Goal: Check status

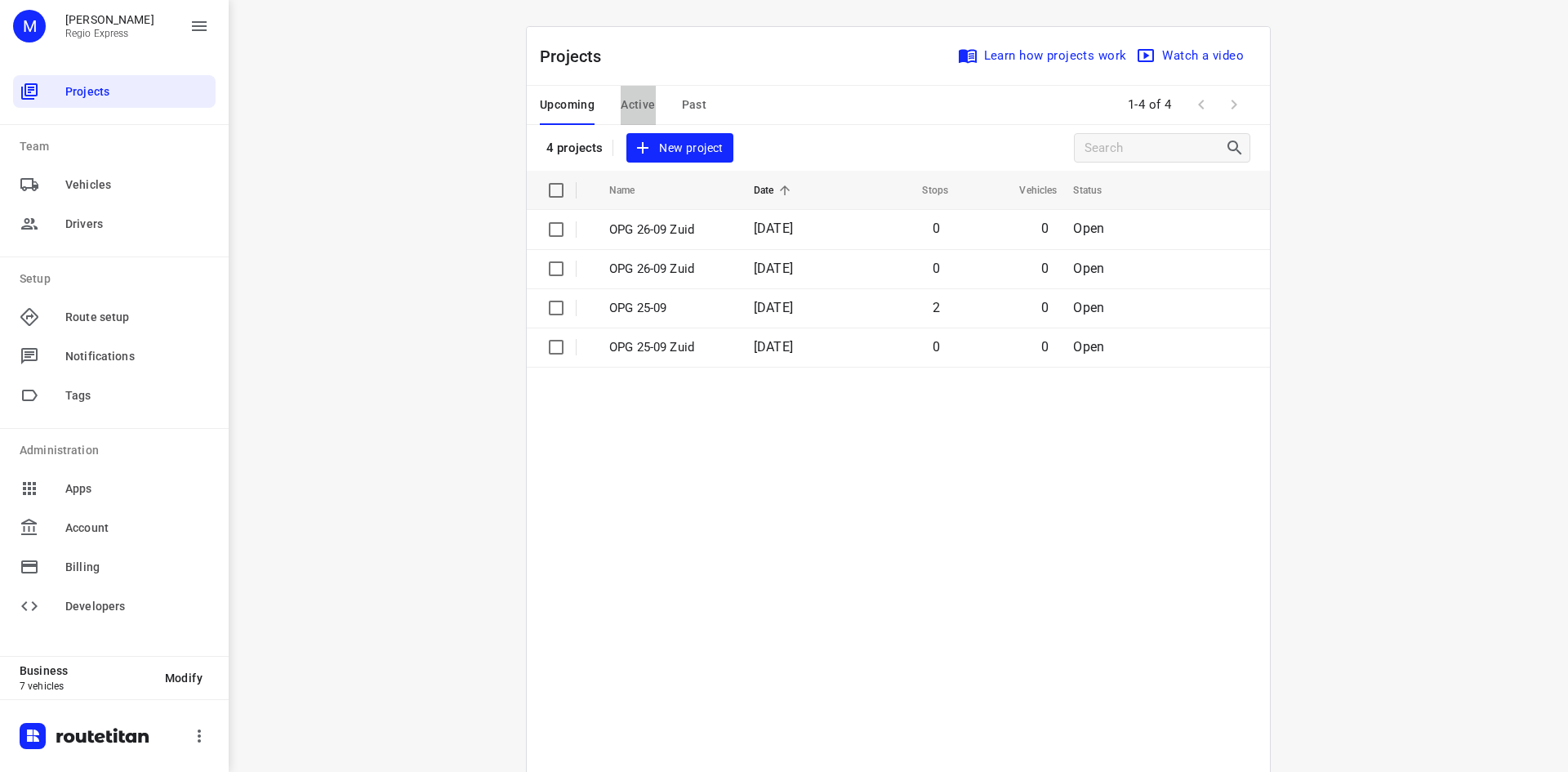
click at [631, 113] on span "Active" at bounding box center [637, 105] width 34 height 21
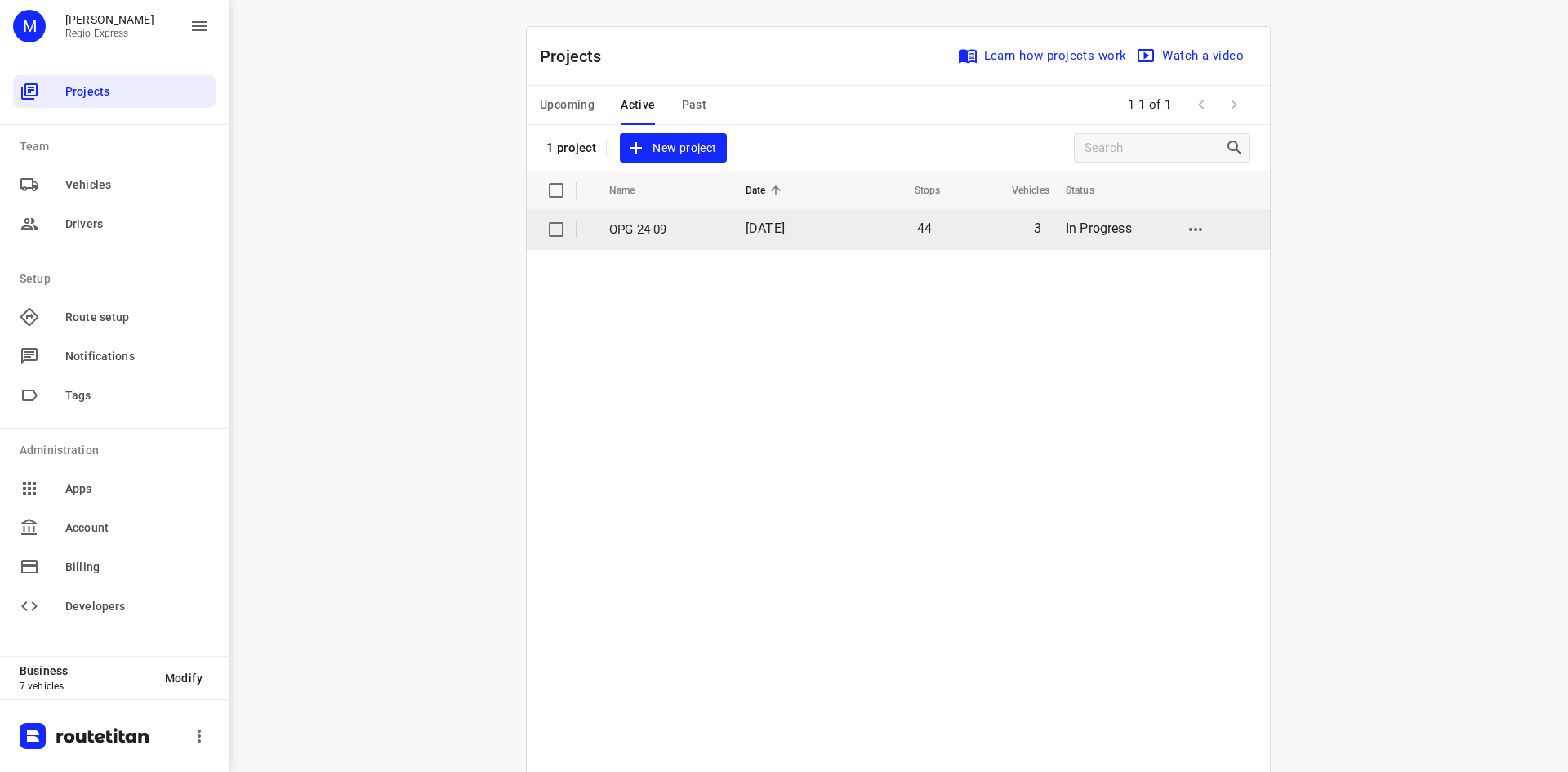
click at [733, 228] on td "24 Sep 2025" at bounding box center [784, 229] width 105 height 39
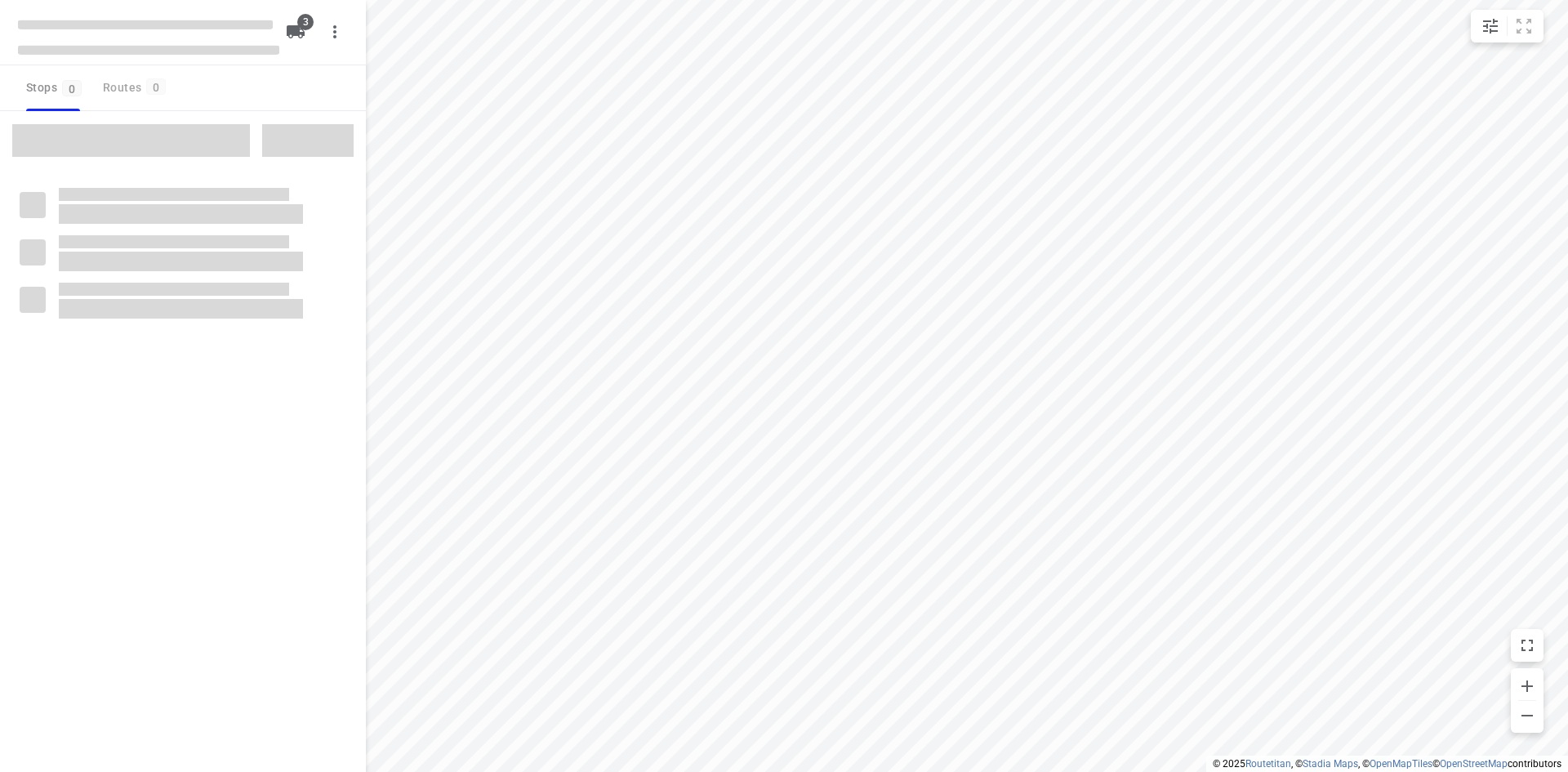
type input "distance"
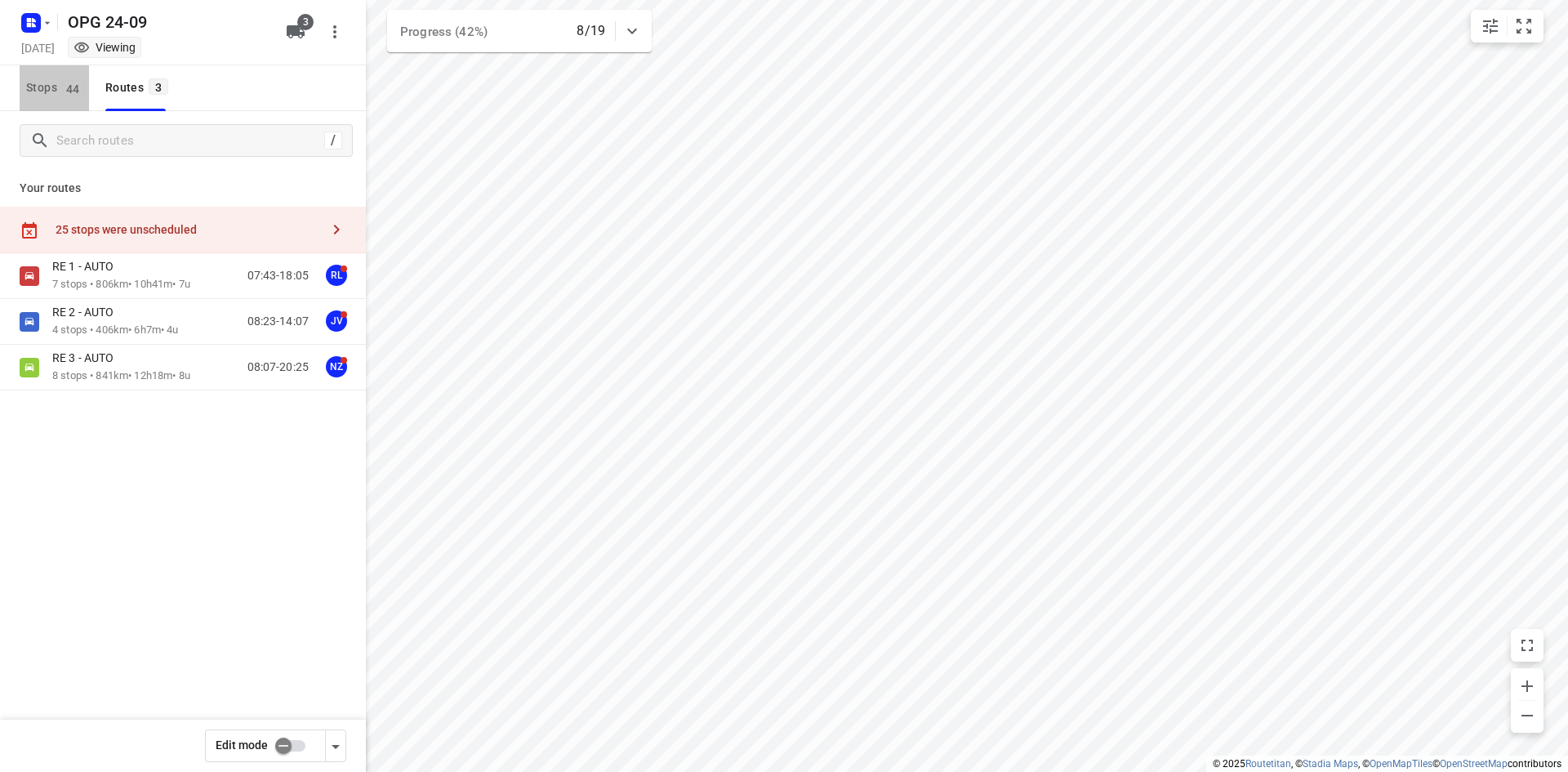
click at [51, 78] on span "Stops 44" at bounding box center [57, 87] width 63 height 21
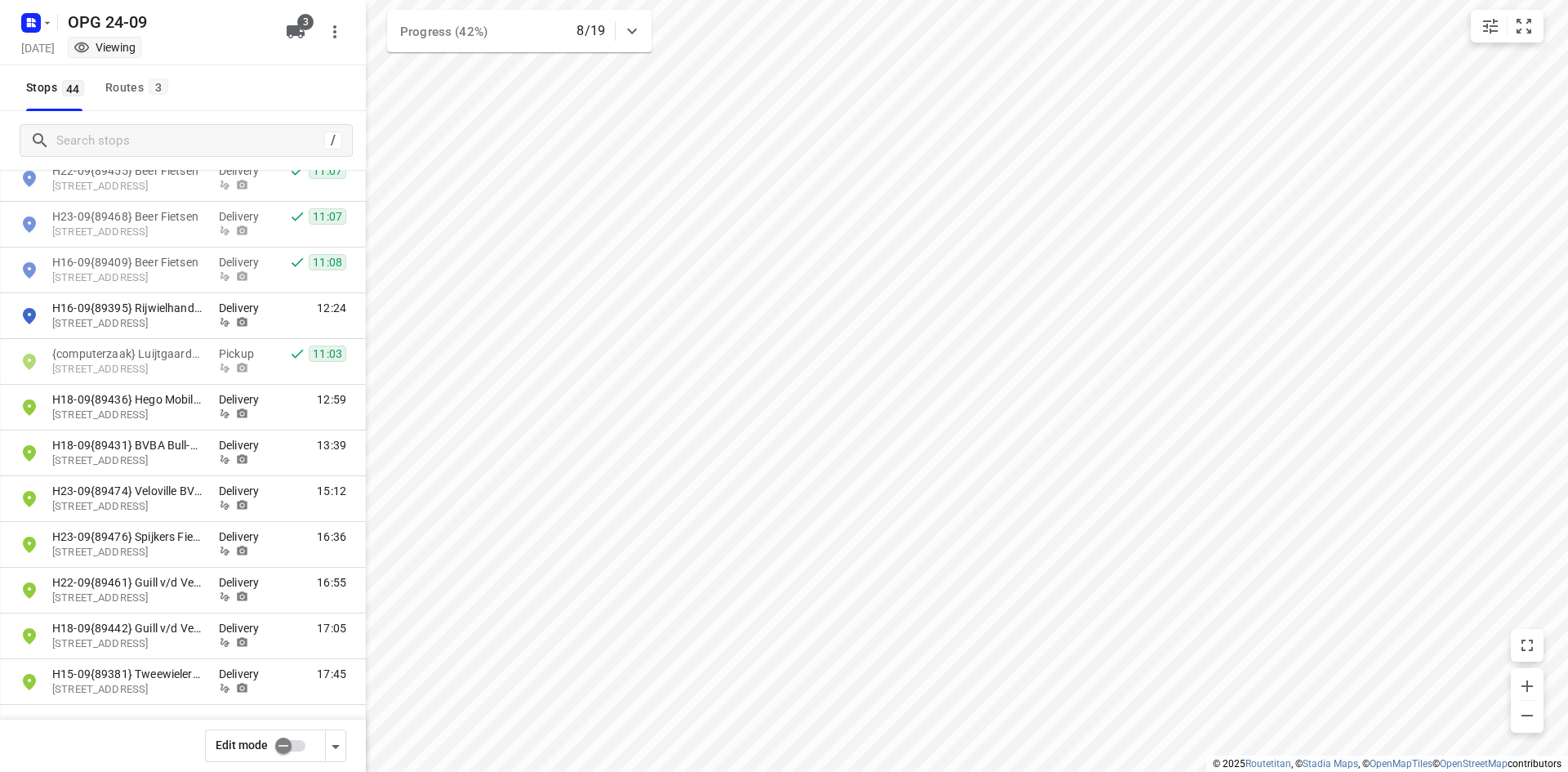
scroll to position [1391, 0]
